Goal: Task Accomplishment & Management: Use online tool/utility

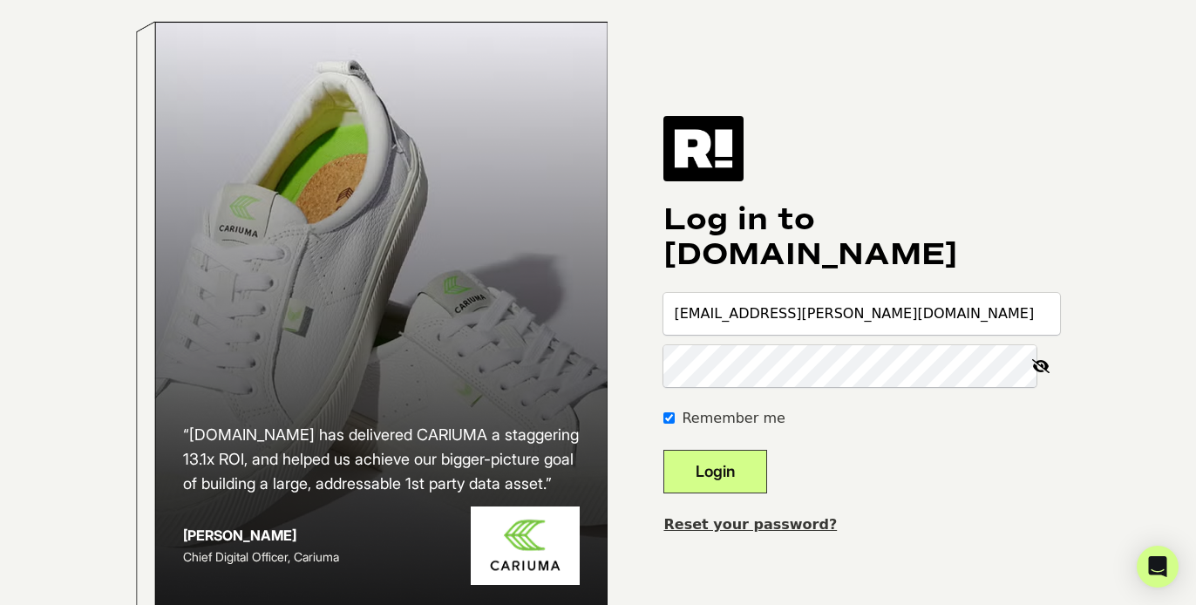
type input "[EMAIL_ADDRESS][PERSON_NAME][DOMAIN_NAME]"
click at [739, 493] on button "Login" at bounding box center [716, 472] width 104 height 44
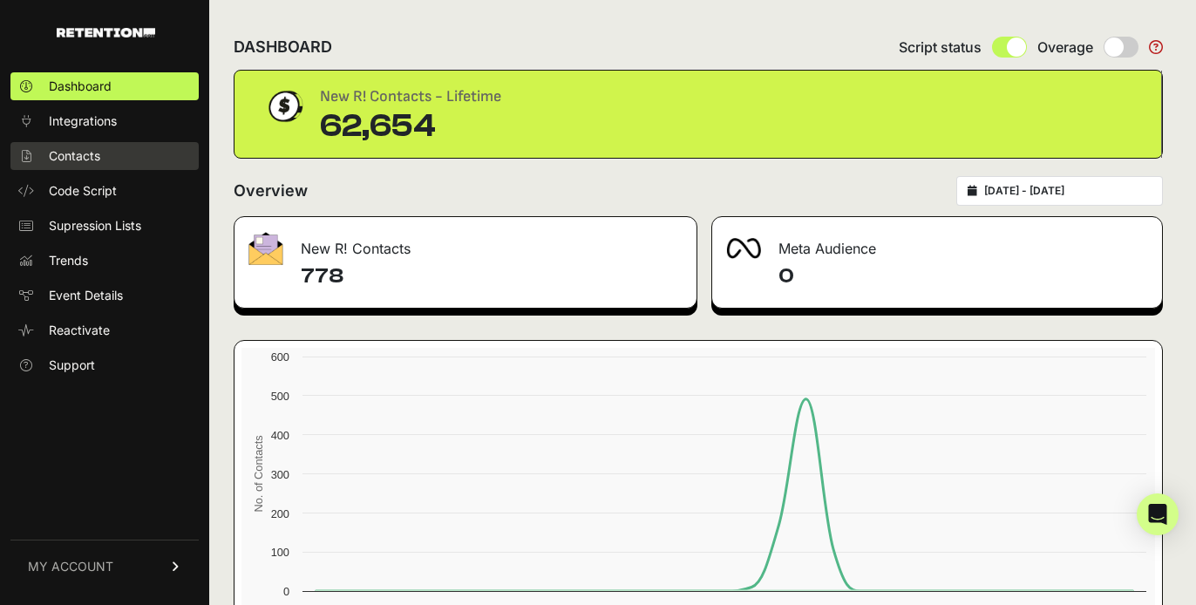
click at [106, 153] on link "Contacts" at bounding box center [104, 156] width 188 height 28
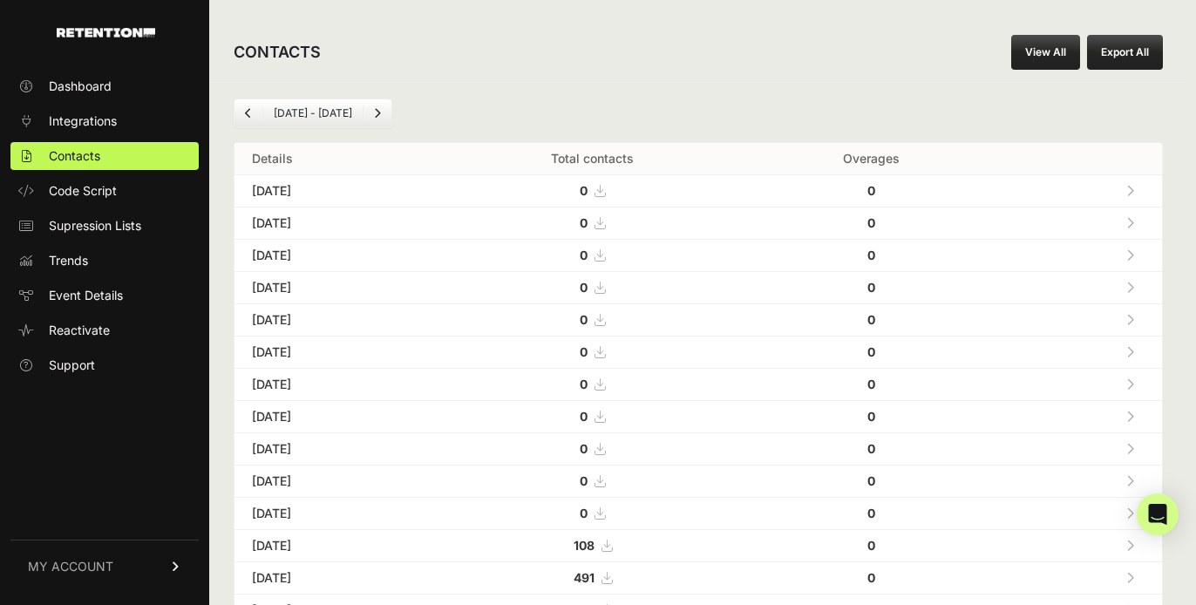
click at [251, 116] on link "Previous" at bounding box center [249, 113] width 28 height 28
click at [248, 118] on span "Previous" at bounding box center [248, 112] width 7 height 13
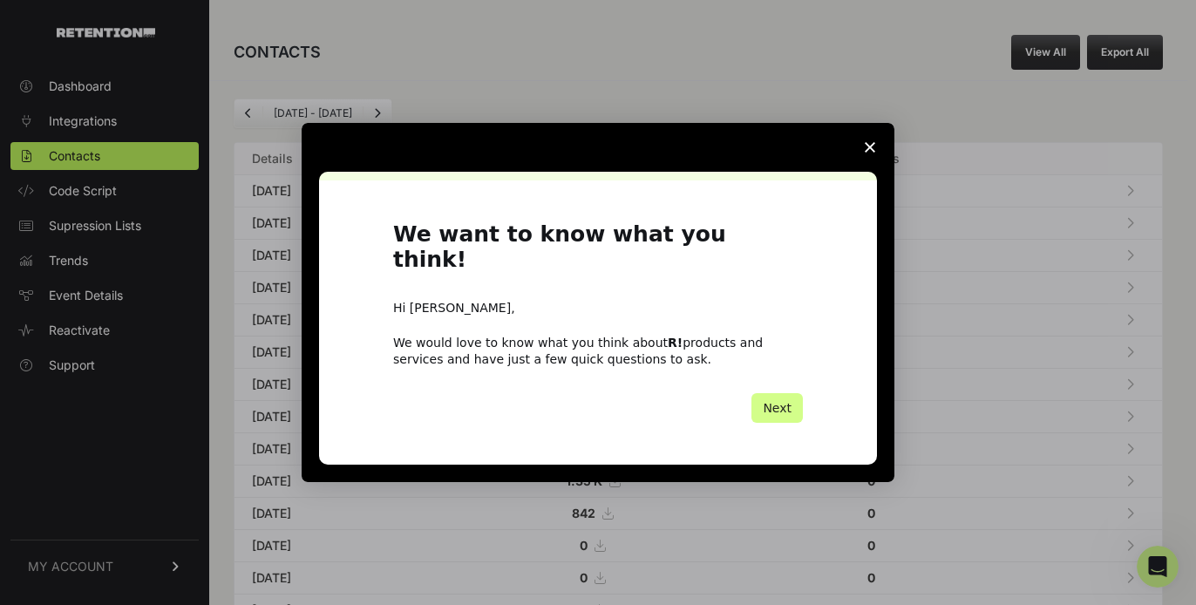
click at [872, 153] on polygon "Close survey" at bounding box center [870, 147] width 10 height 10
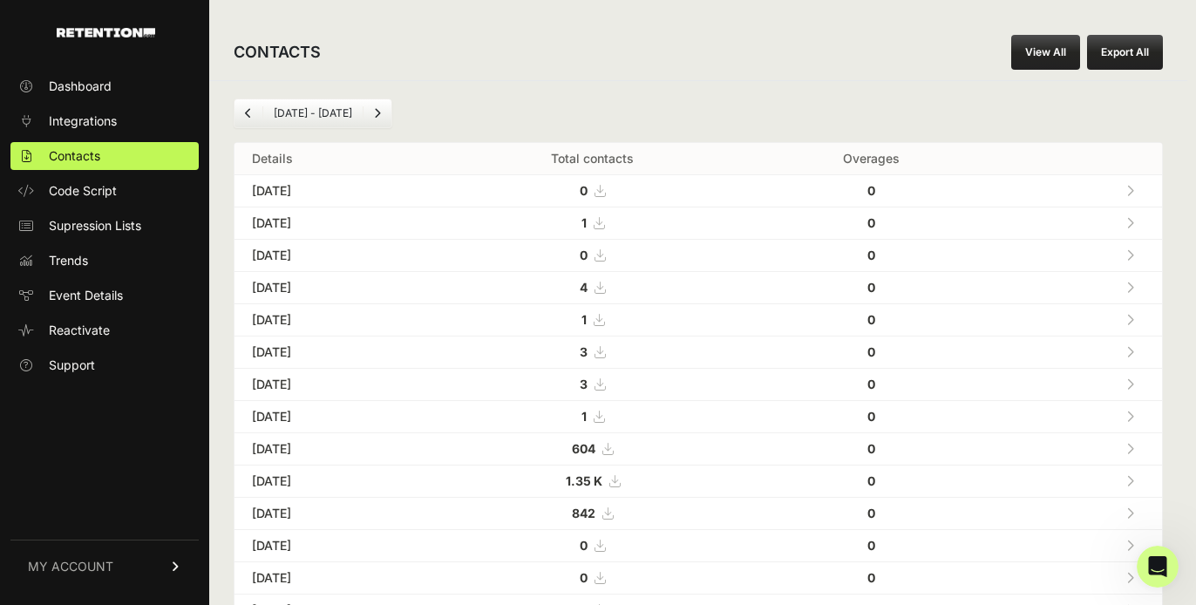
click at [250, 112] on icon "Previous" at bounding box center [248, 113] width 7 height 10
click at [251, 112] on icon "Previous" at bounding box center [248, 113] width 7 height 10
click at [255, 117] on link "Previous" at bounding box center [249, 113] width 28 height 28
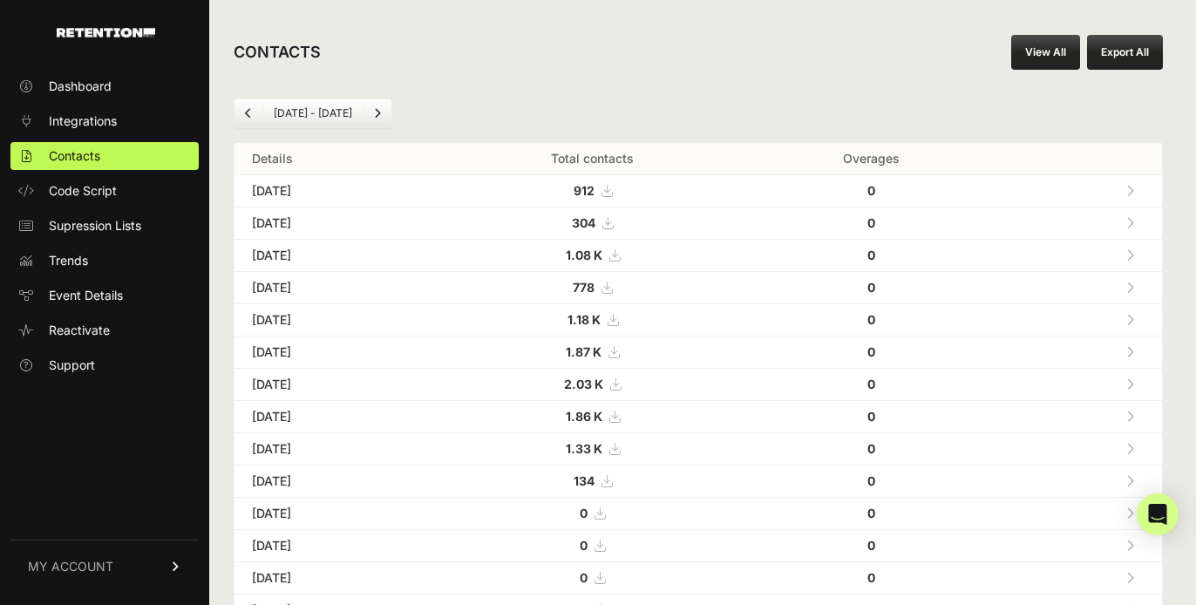
click at [250, 116] on icon "Previous" at bounding box center [248, 113] width 7 height 10
click at [249, 114] on icon "Previous" at bounding box center [248, 113] width 7 height 10
click at [249, 113] on icon "Previous" at bounding box center [248, 113] width 7 height 10
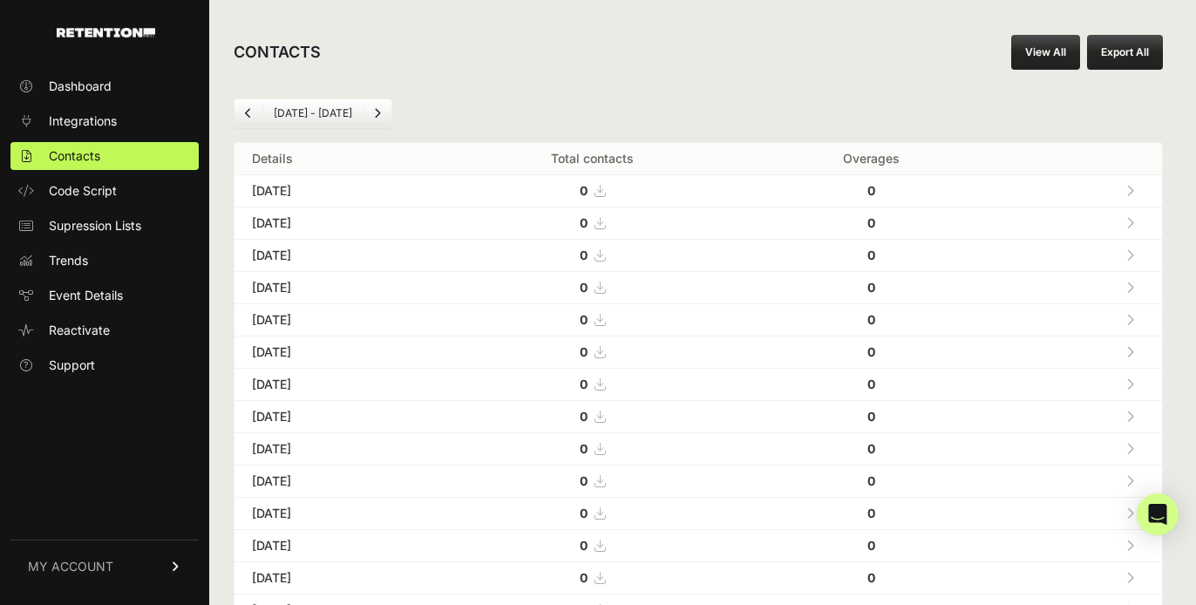
click at [248, 121] on link "Previous" at bounding box center [249, 113] width 28 height 28
click at [250, 108] on icon "Previous" at bounding box center [248, 113] width 7 height 10
click at [245, 112] on icon "Previous" at bounding box center [248, 113] width 7 height 10
click at [243, 107] on link "Previous" at bounding box center [249, 113] width 28 height 28
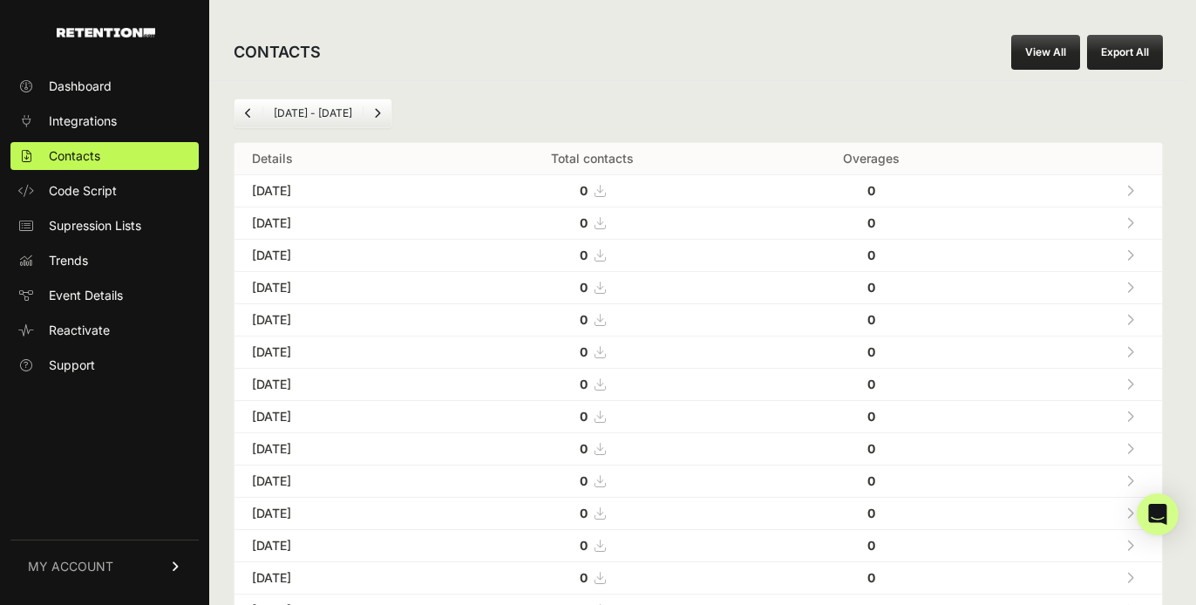
click at [243, 107] on link "Previous" at bounding box center [249, 113] width 28 height 28
click at [375, 113] on icon "Next" at bounding box center [377, 113] width 7 height 10
click at [242, 111] on link "Previous" at bounding box center [249, 113] width 28 height 28
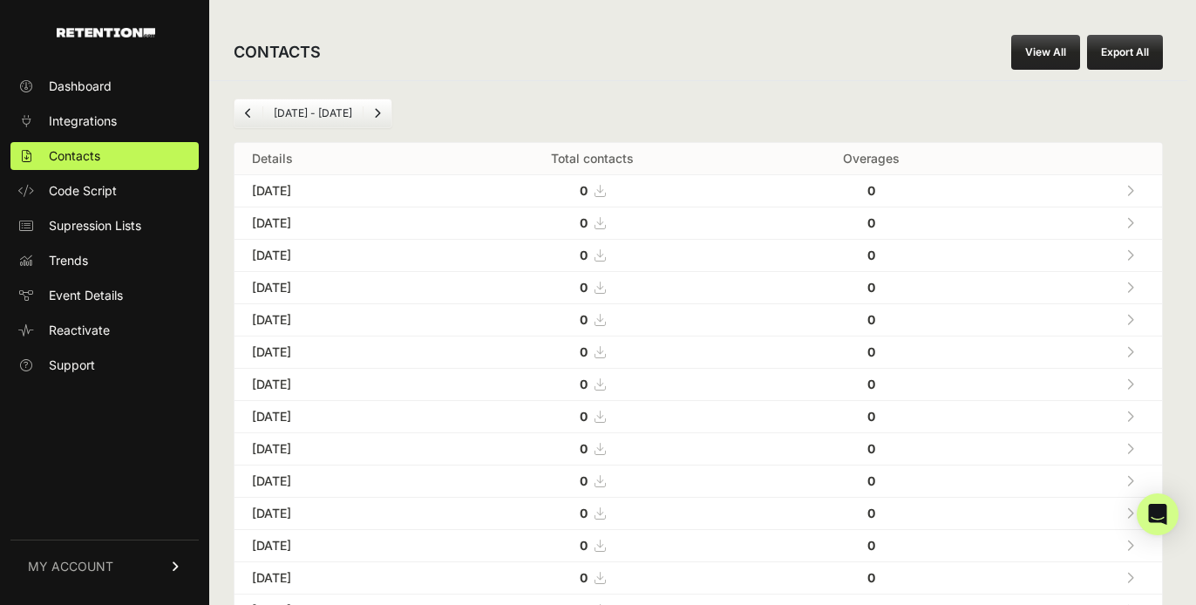
click at [249, 115] on icon "Previous" at bounding box center [248, 113] width 7 height 10
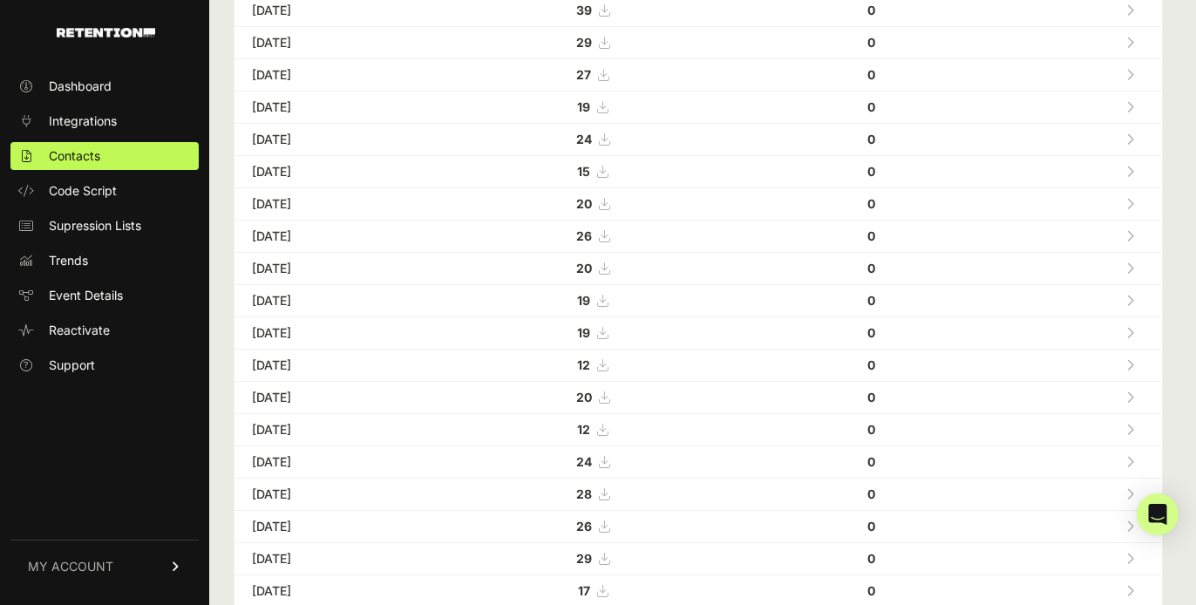
scroll to position [24, 0]
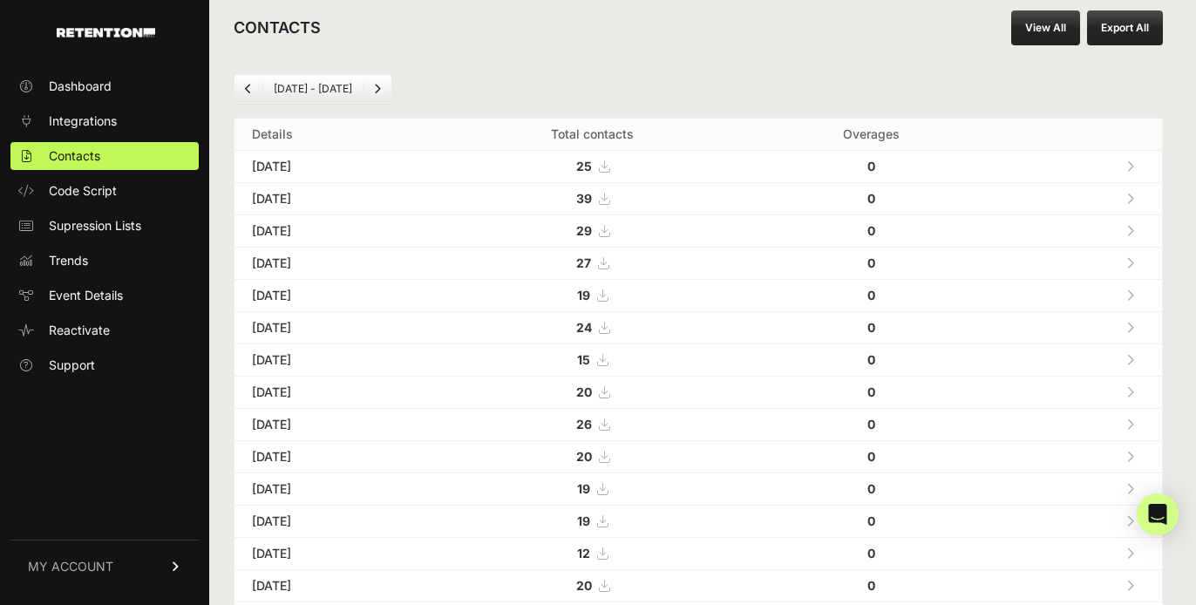
click at [251, 92] on link "Previous" at bounding box center [249, 89] width 28 height 28
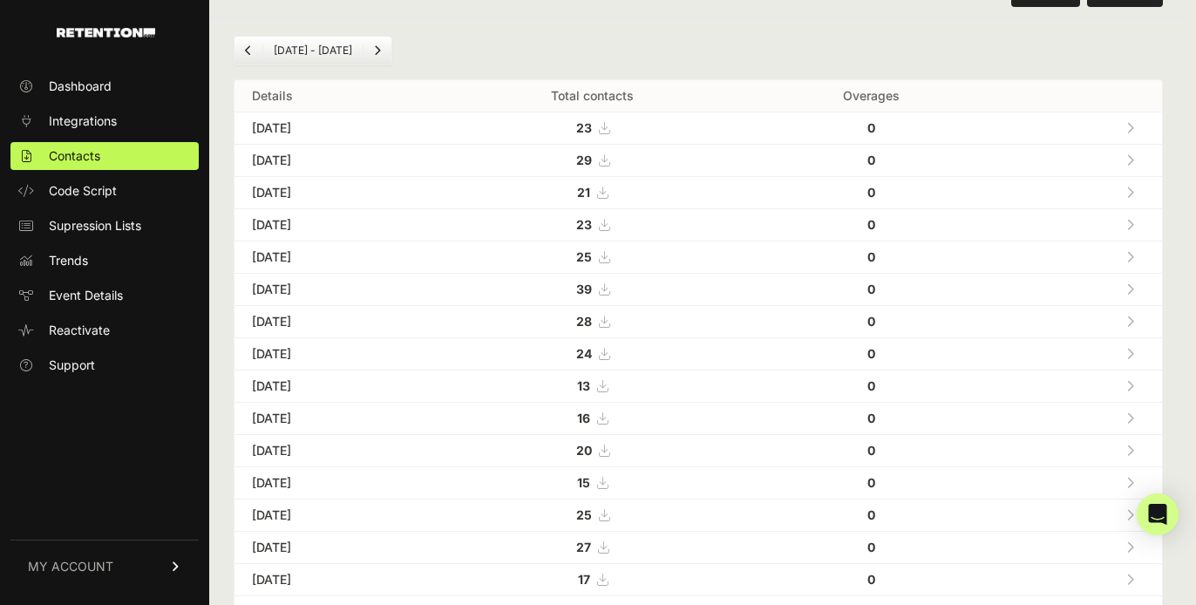
scroll to position [17, 0]
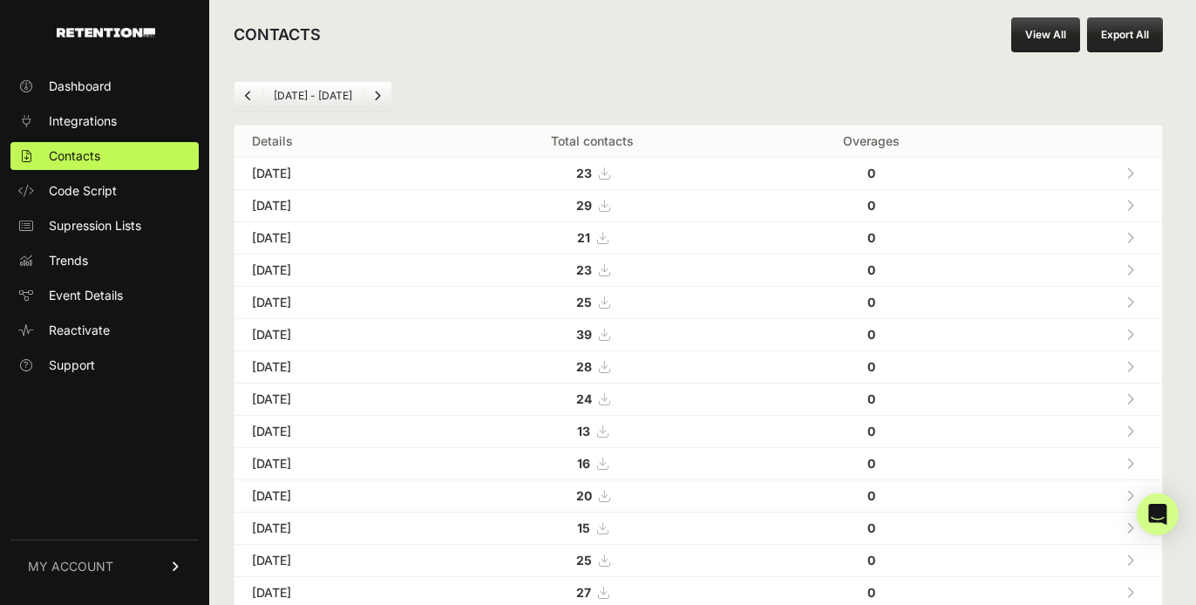
click at [245, 95] on icon "Previous" at bounding box center [248, 96] width 7 height 10
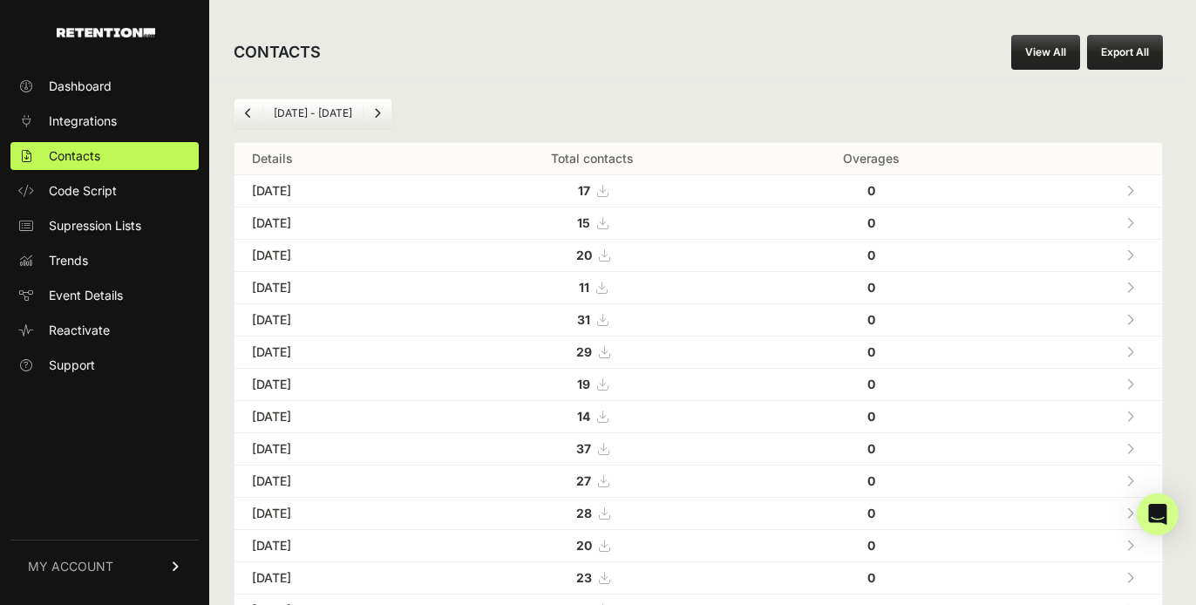
click at [254, 113] on link "Previous" at bounding box center [249, 113] width 28 height 28
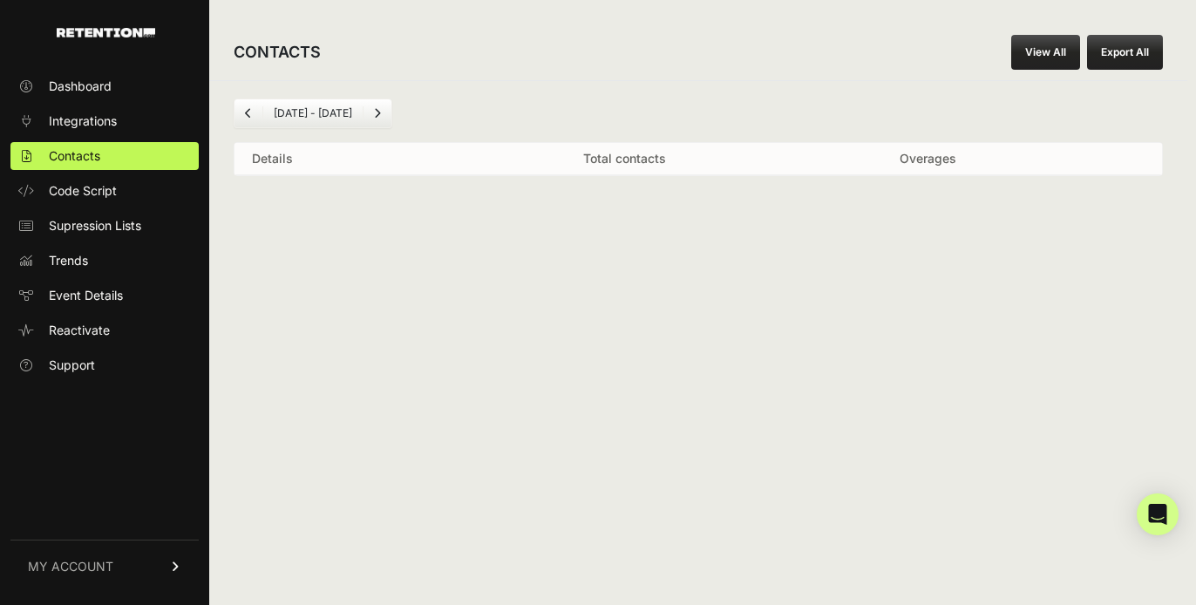
click at [378, 112] on link "Next" at bounding box center [378, 113] width 28 height 28
click at [375, 111] on icon "Next" at bounding box center [377, 113] width 7 height 10
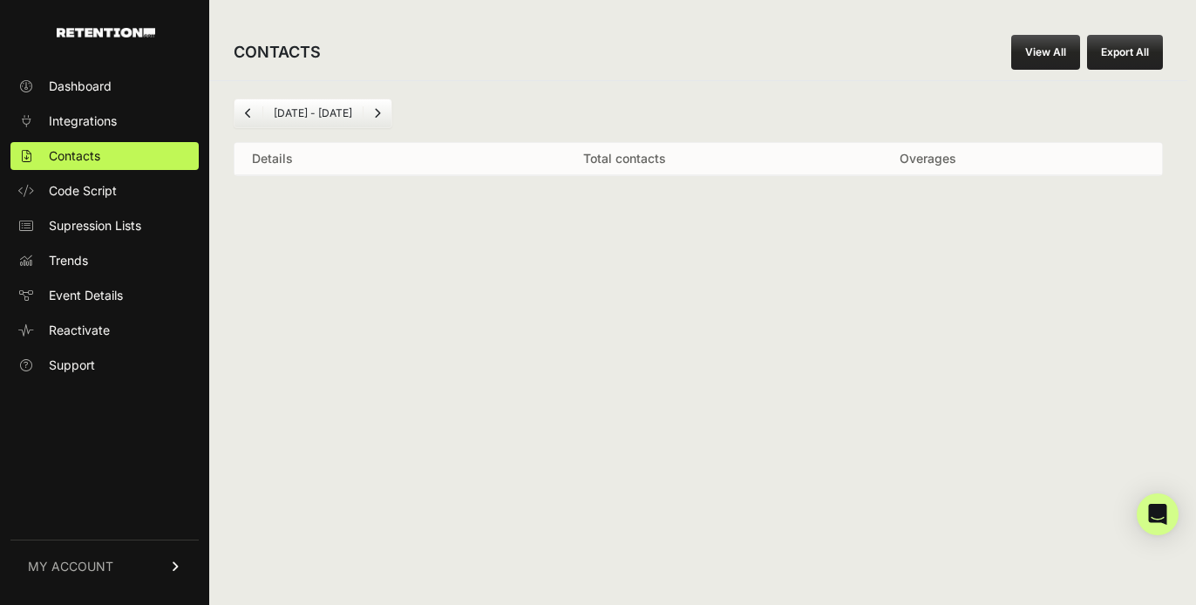
click at [375, 111] on icon "Next" at bounding box center [377, 113] width 7 height 10
click at [1023, 65] on link "View All" at bounding box center [1045, 52] width 69 height 35
click at [1048, 51] on link "View All" at bounding box center [1045, 52] width 69 height 35
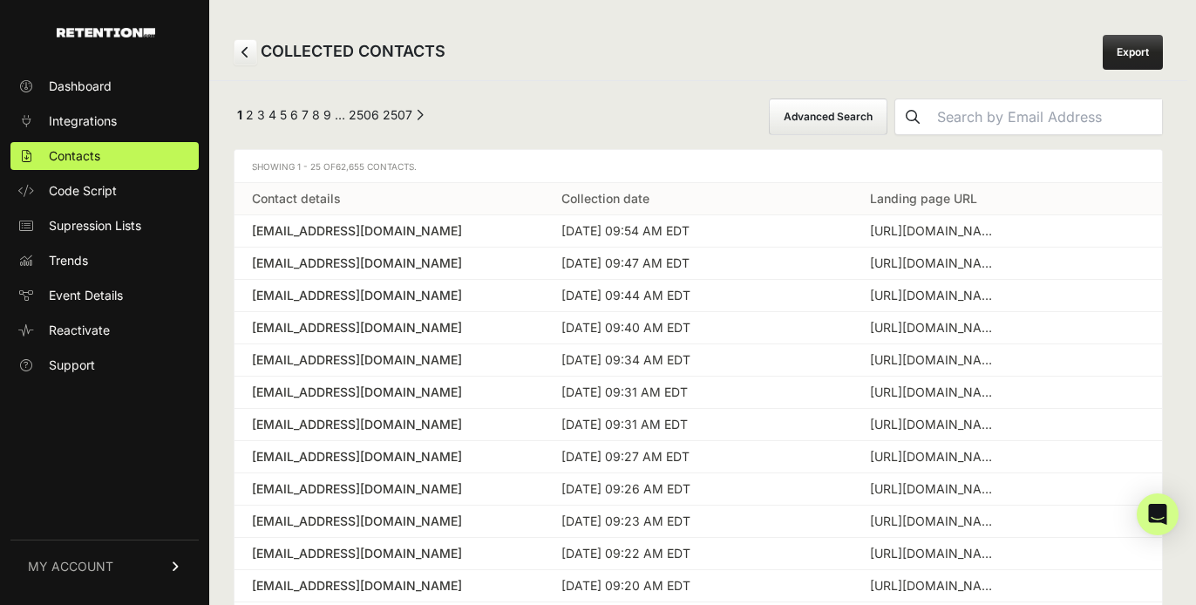
click at [822, 120] on button "Advanced Search" at bounding box center [828, 117] width 119 height 37
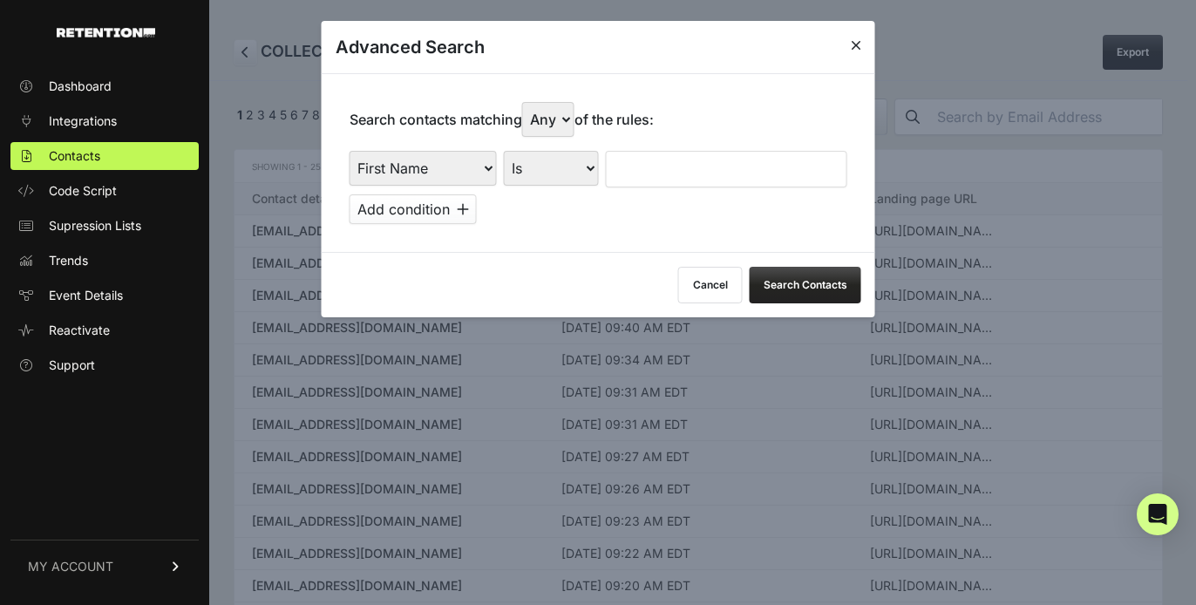
click at [466, 161] on select "First Name Last Name State City Email Email Domain Landing Domain Landing Page …" at bounding box center [423, 168] width 147 height 35
select select "file_date"
click at [350, 151] on select "First Name Last Name State City Email Email Domain Landing Domain Landing Page …" at bounding box center [423, 168] width 147 height 35
click at [553, 167] on select "Is on Is between" at bounding box center [552, 168] width 97 height 35
select select "is_between"
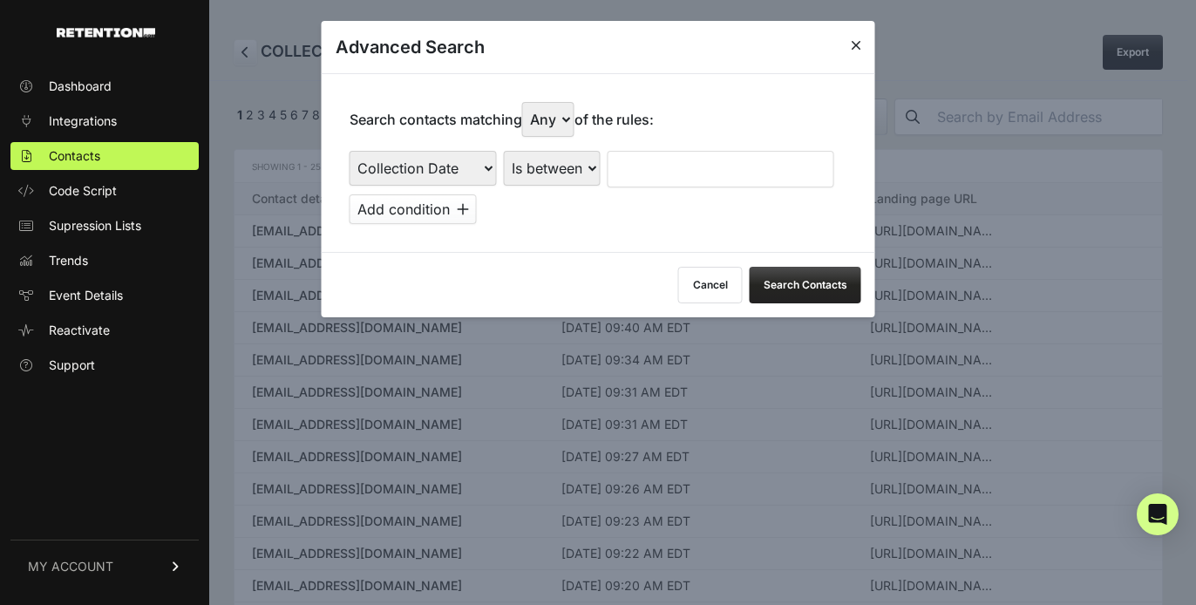
click at [504, 151] on select "Is on Is between" at bounding box center [552, 168] width 97 height 35
click at [643, 153] on input "text" at bounding box center [654, 169] width 92 height 37
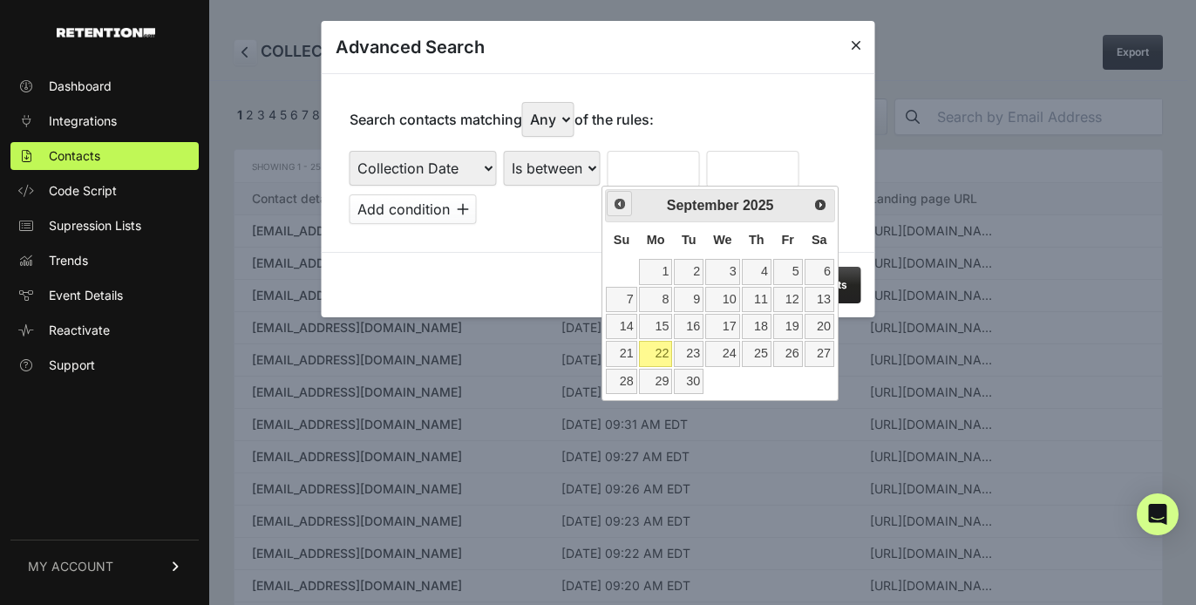
click at [622, 208] on span "Prev" at bounding box center [620, 204] width 14 height 14
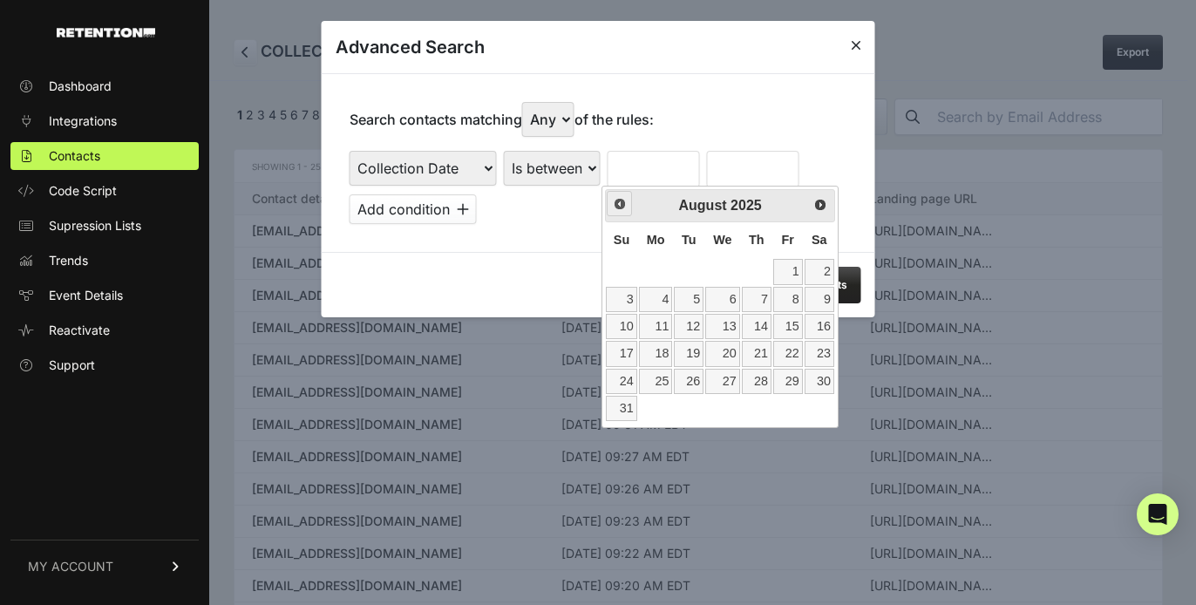
click at [622, 208] on span "Prev" at bounding box center [620, 204] width 14 height 14
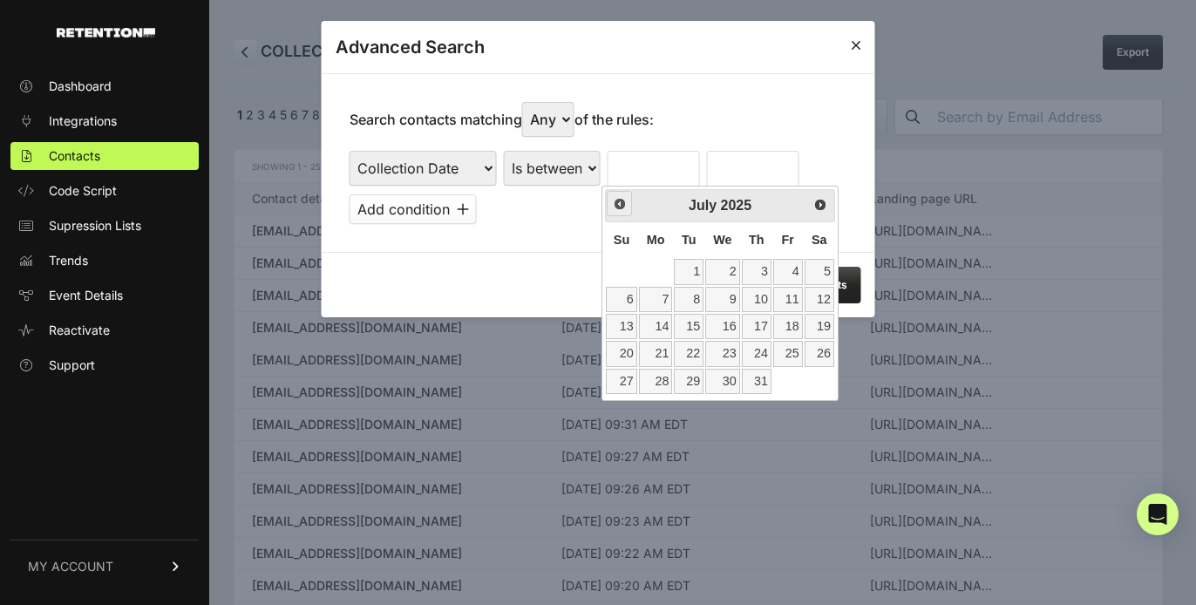
click at [622, 208] on span "Prev" at bounding box center [620, 204] width 14 height 14
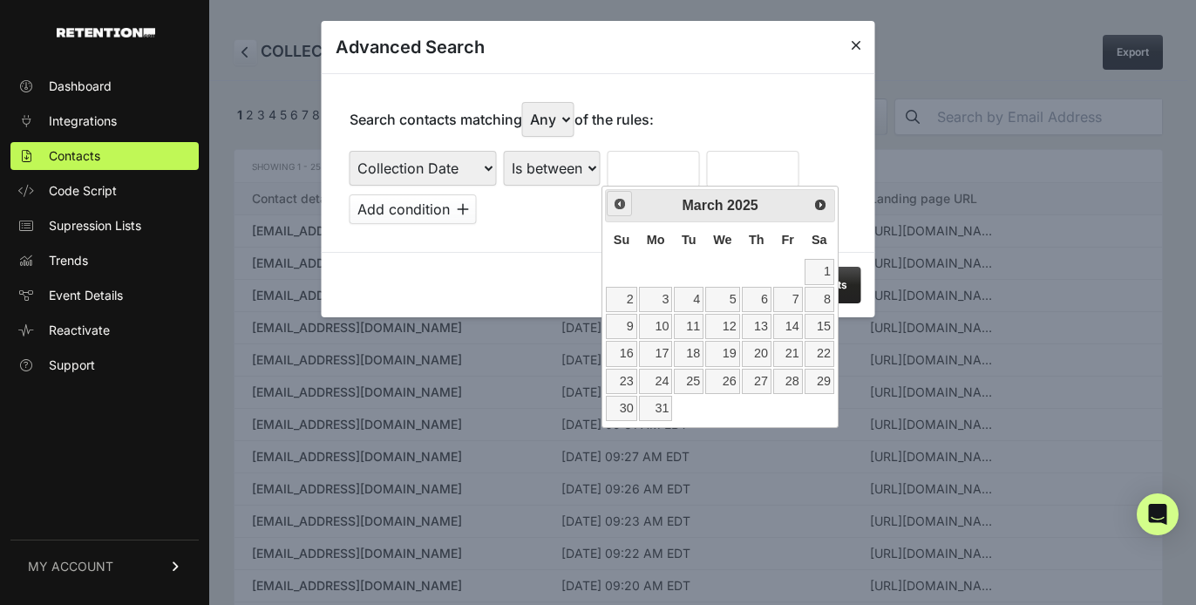
click at [622, 208] on span "Prev" at bounding box center [620, 204] width 14 height 14
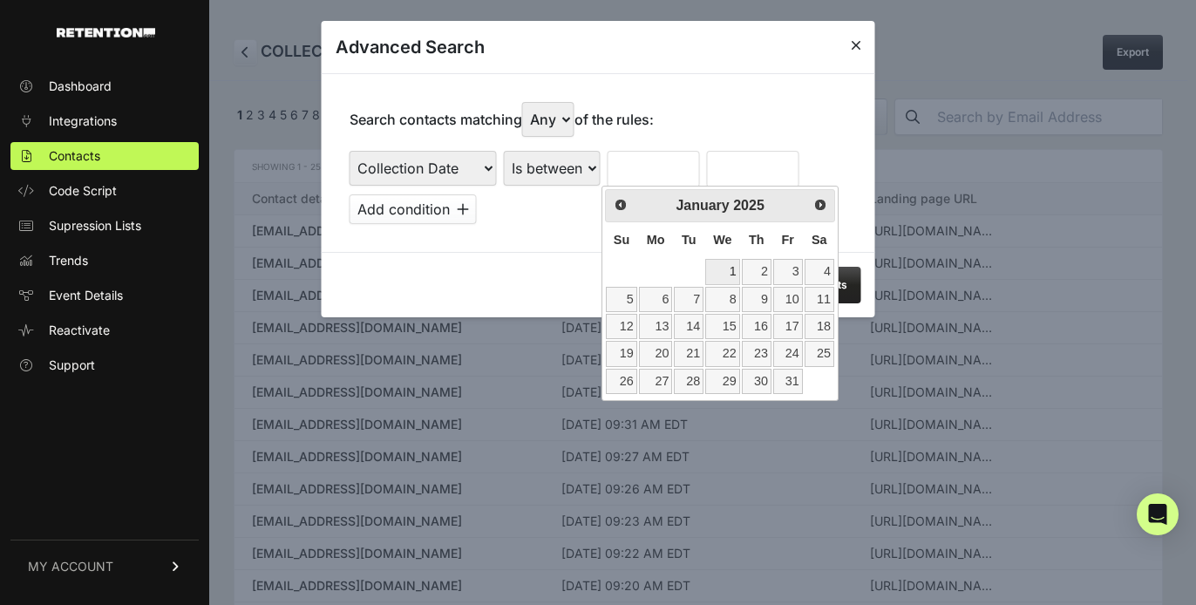
click at [725, 269] on link "1" at bounding box center [722, 271] width 34 height 25
type input "01/01/2025"
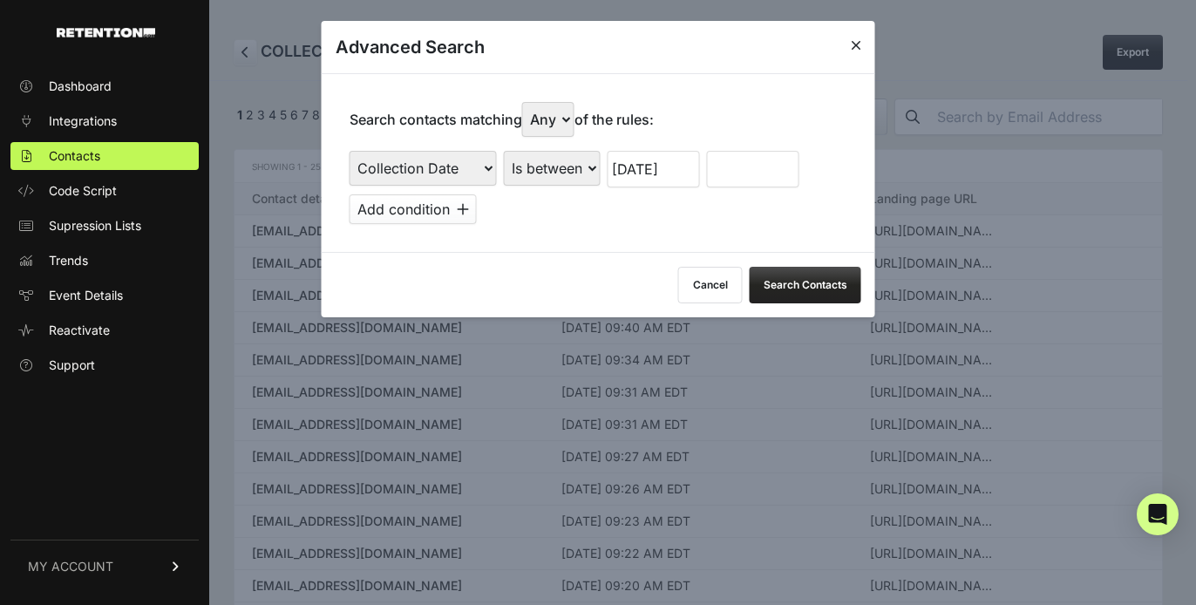
click at [752, 167] on input "text" at bounding box center [753, 169] width 92 height 37
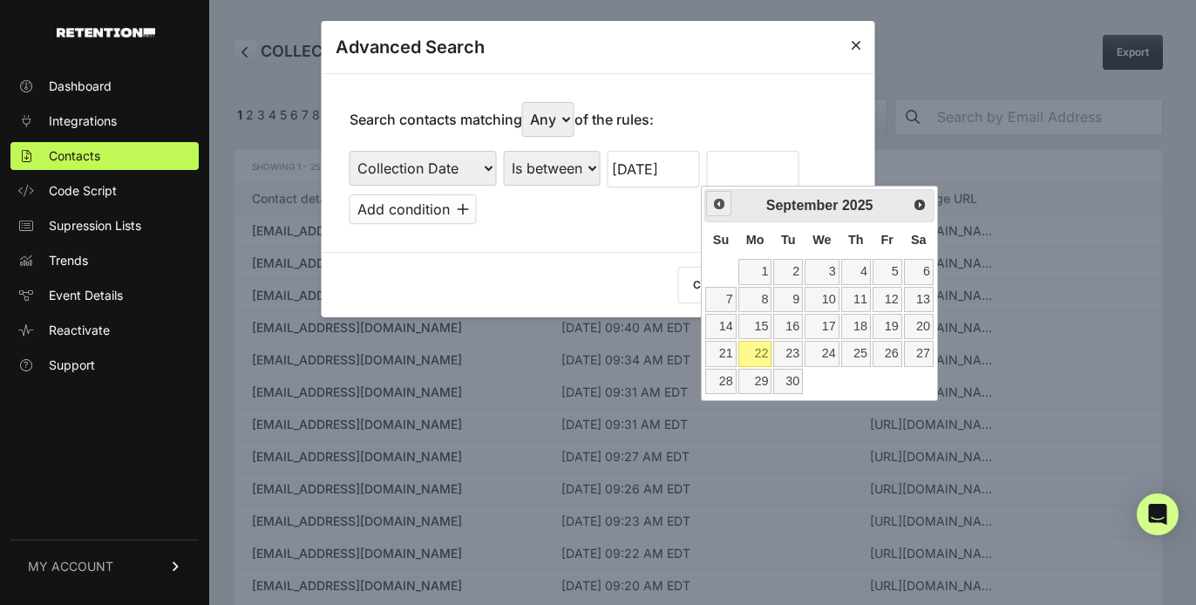
click at [719, 208] on span "Prev" at bounding box center [719, 204] width 14 height 14
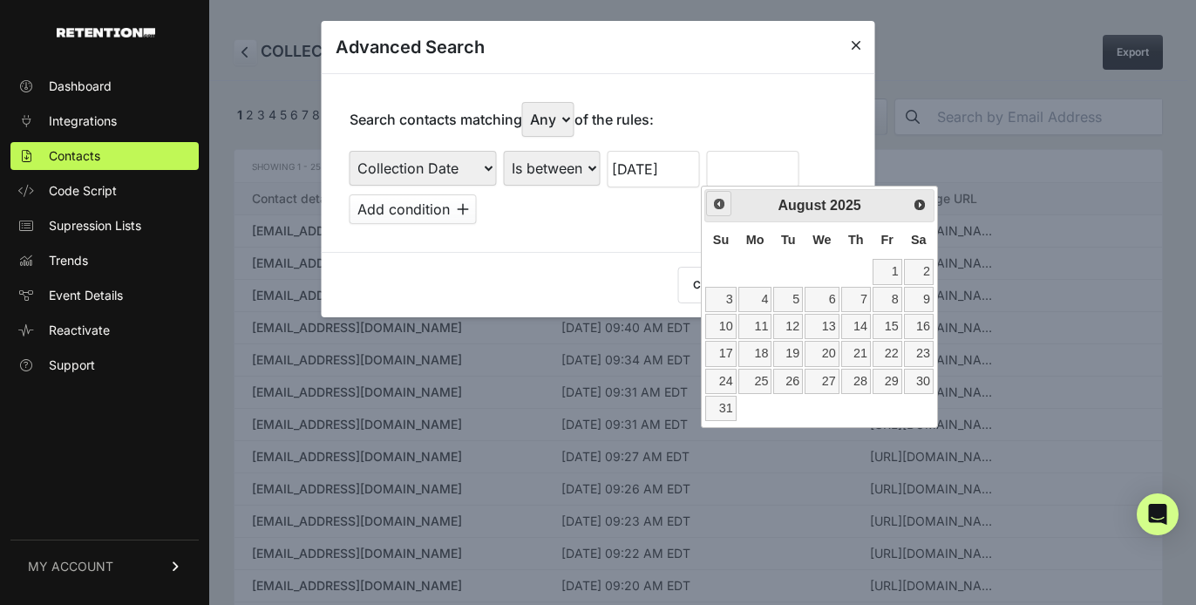
click at [719, 208] on span "Prev" at bounding box center [719, 204] width 14 height 14
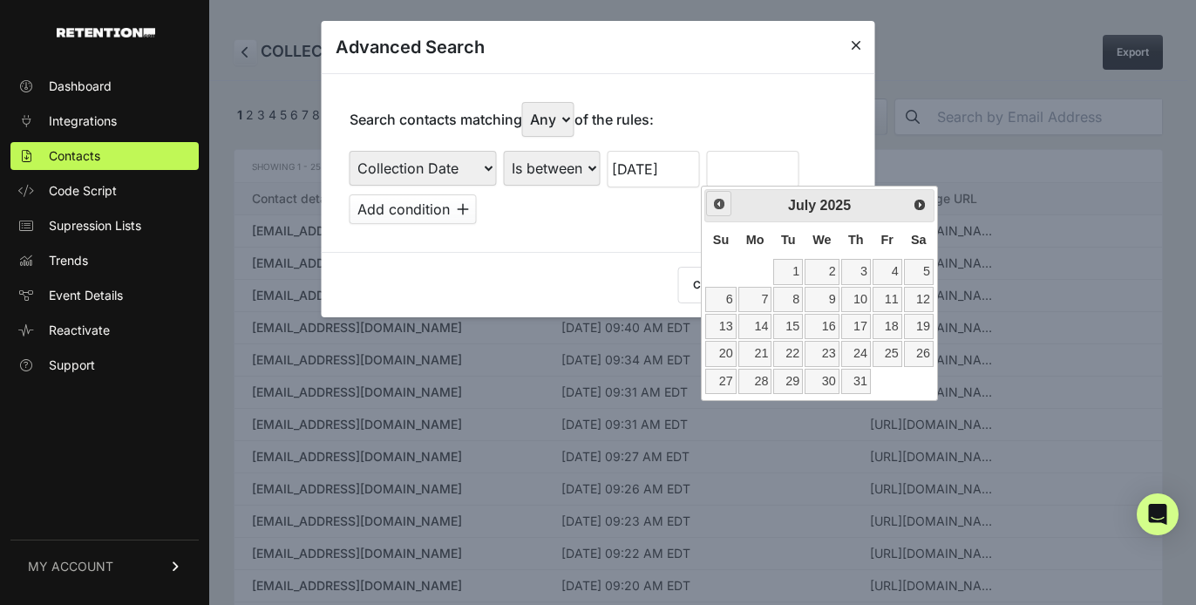
click at [719, 208] on span "Prev" at bounding box center [719, 204] width 14 height 14
click at [915, 380] on link "31" at bounding box center [919, 381] width 30 height 25
type input "05/31/2025"
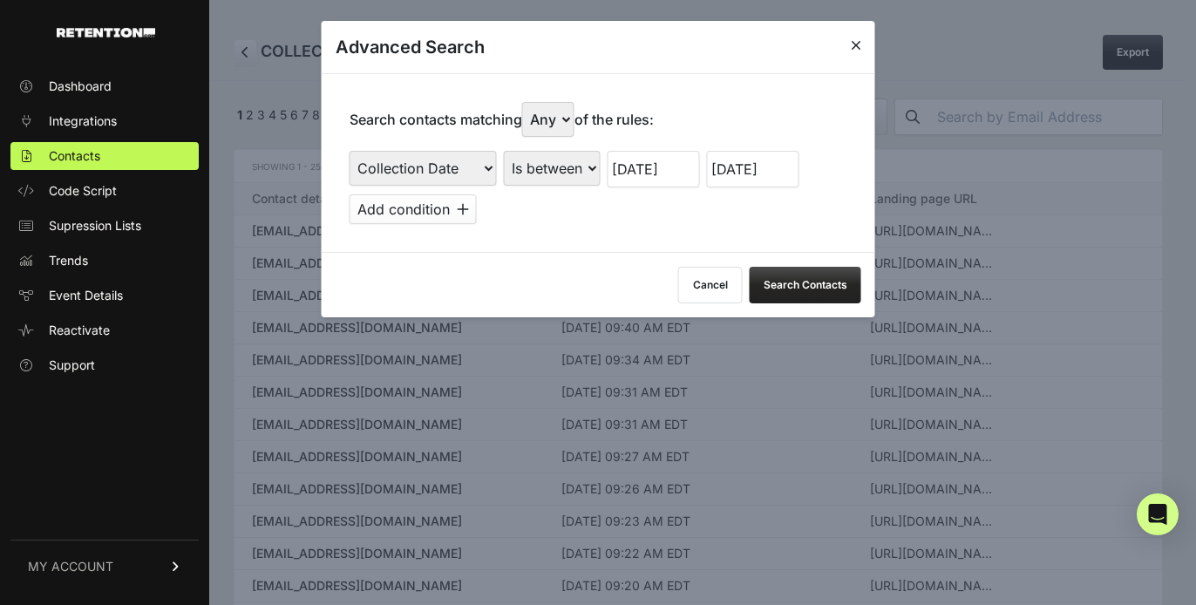
click at [797, 275] on button "Search Contacts" at bounding box center [806, 285] width 112 height 37
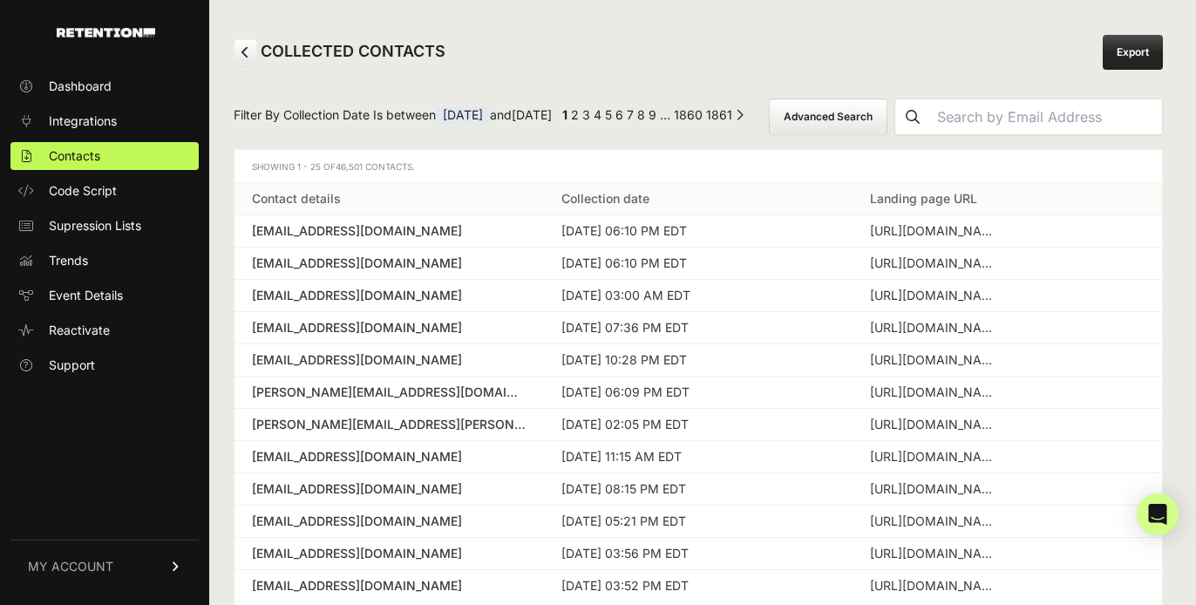
click at [1123, 52] on link "Export" at bounding box center [1133, 52] width 60 height 35
